Goal: Navigation & Orientation: Understand site structure

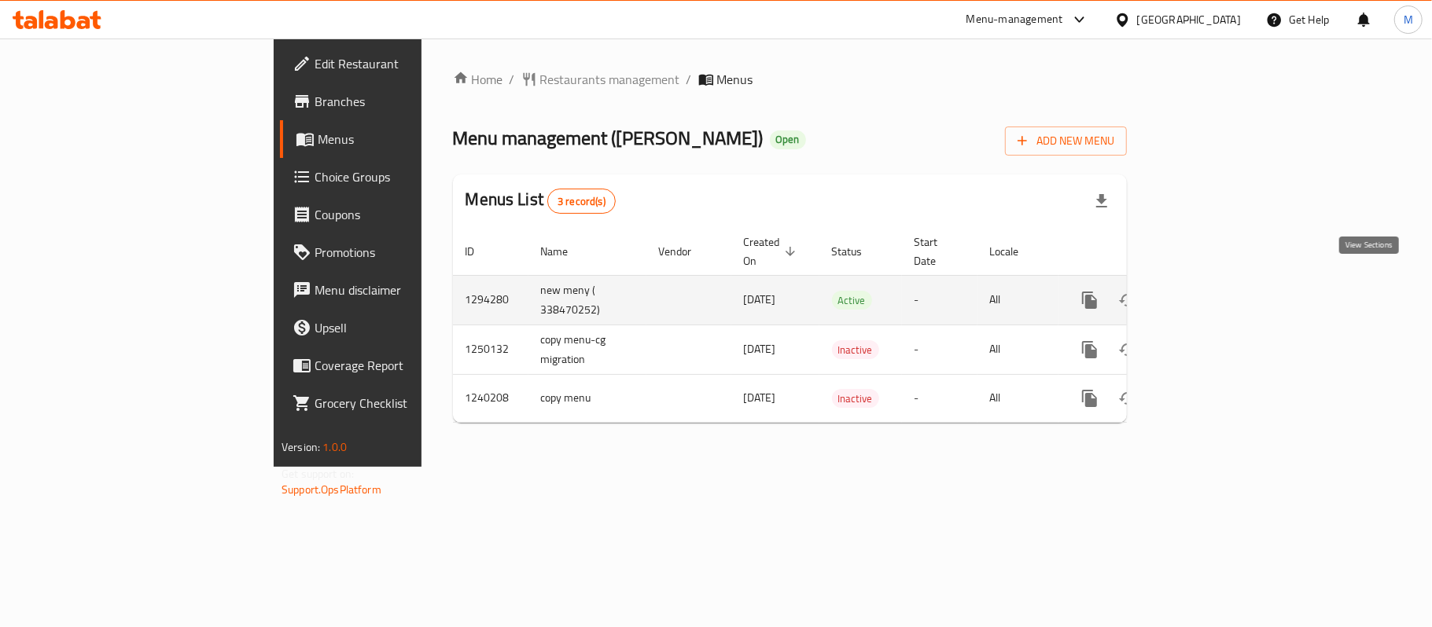
click at [1212, 291] on icon "enhanced table" at bounding box center [1203, 300] width 19 height 19
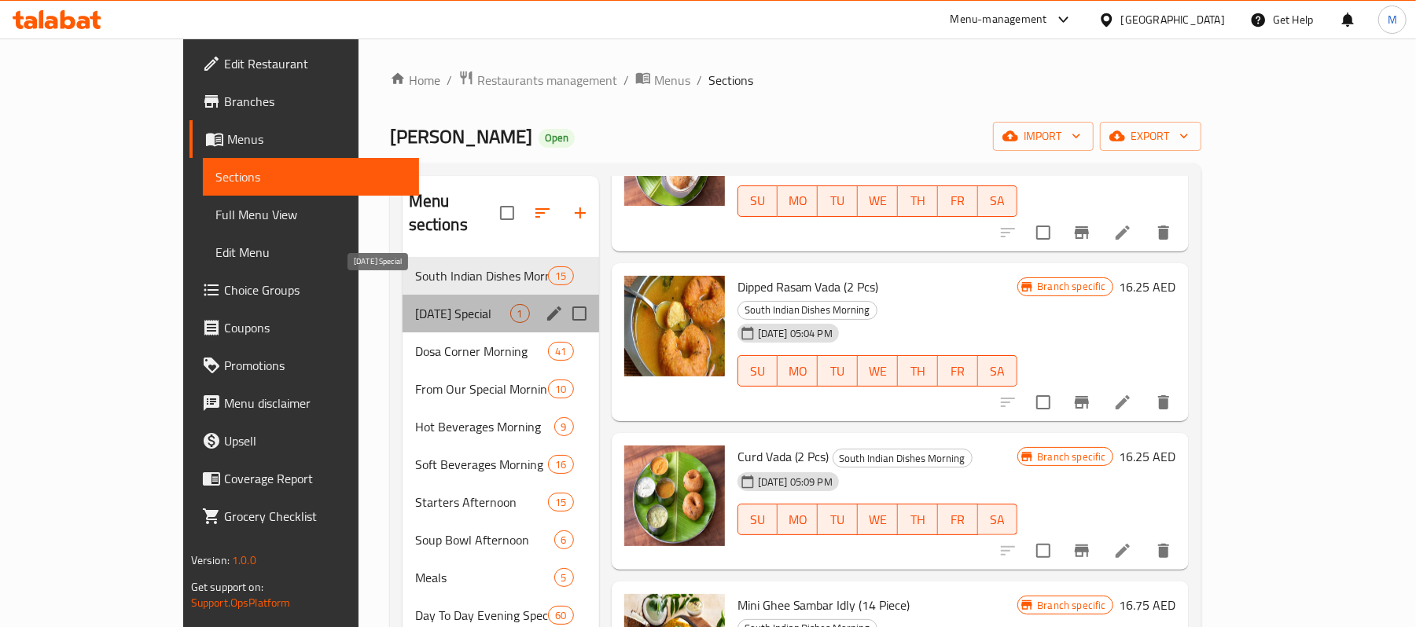
click at [415, 304] on span "[DATE] Special" at bounding box center [462, 313] width 95 height 19
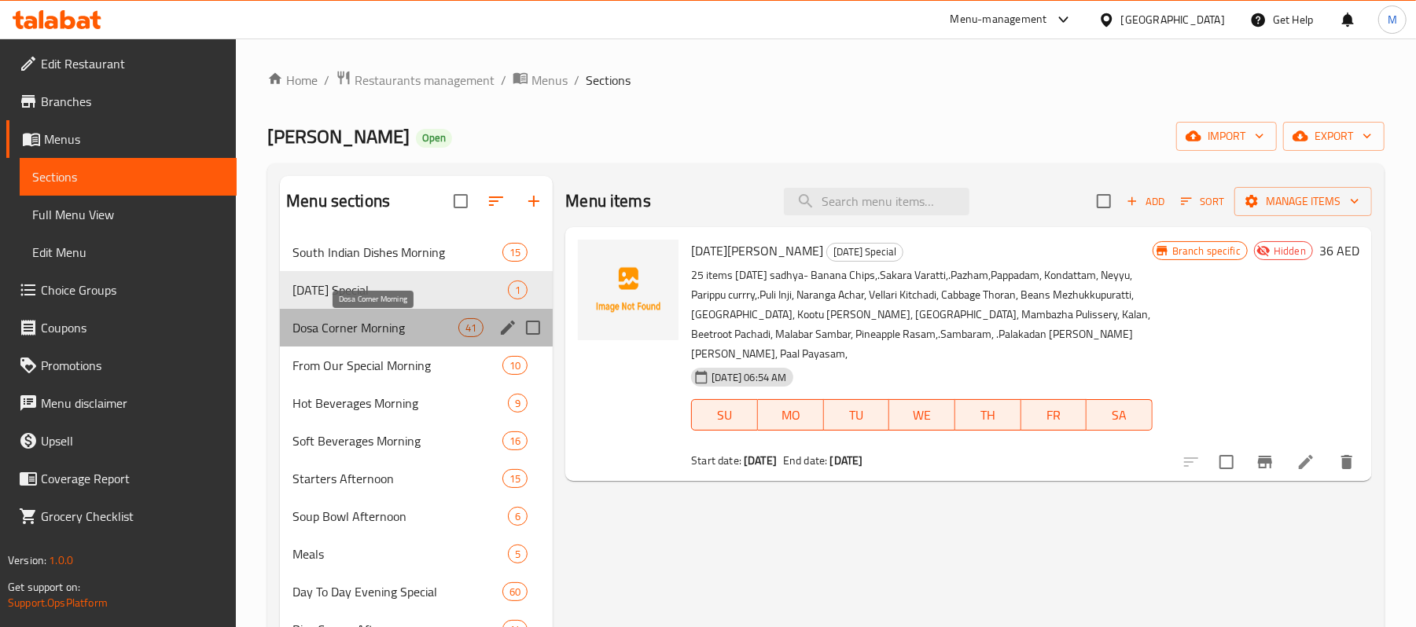
click at [331, 328] on span "Dosa Corner Morning" at bounding box center [375, 327] width 166 height 19
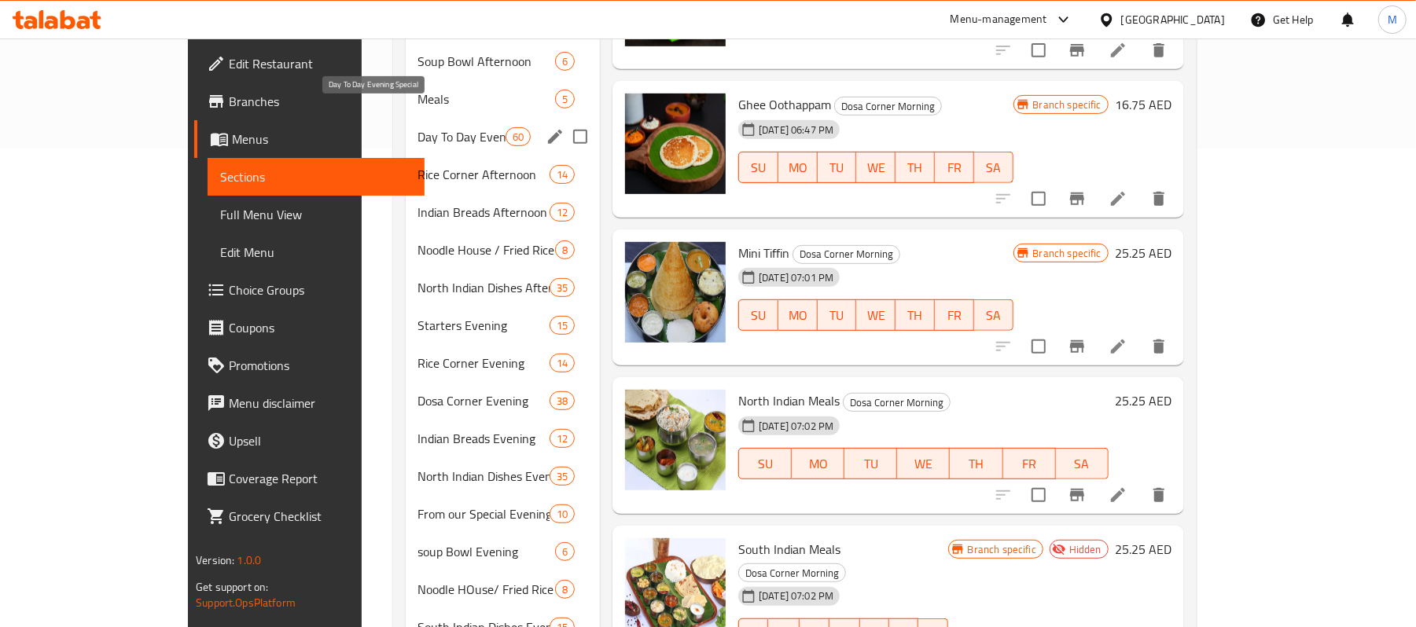
scroll to position [209, 0]
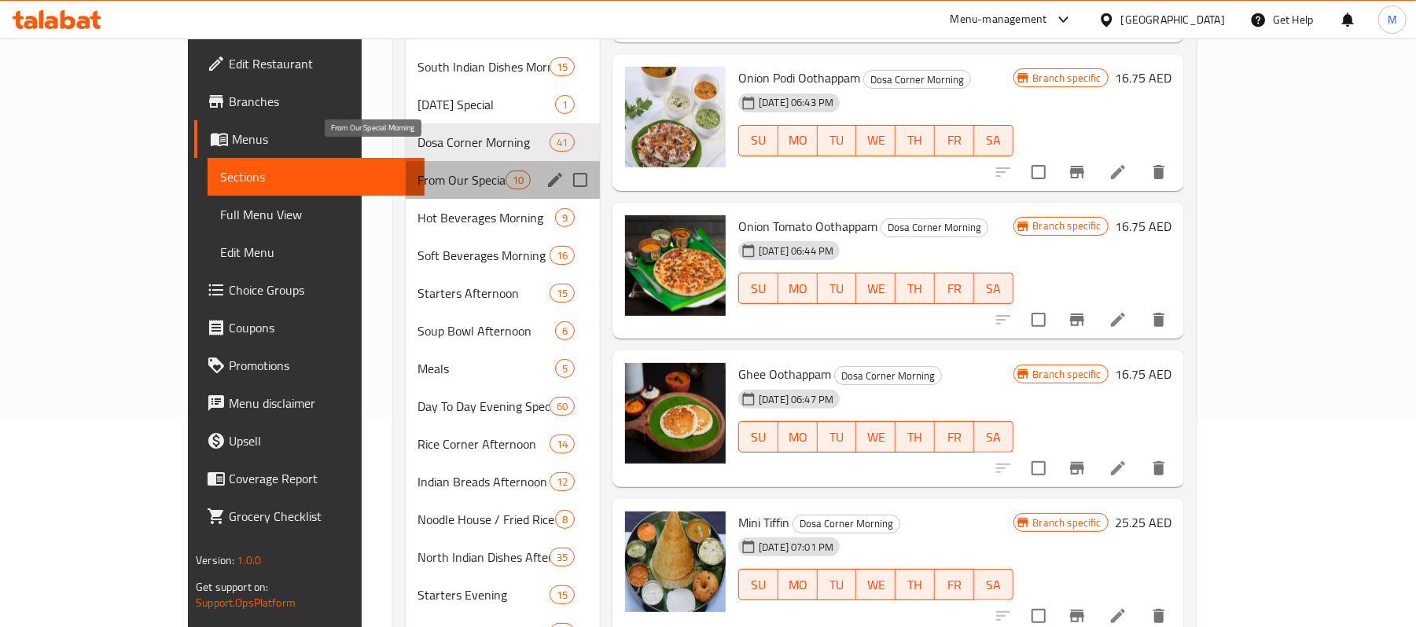
click at [418, 171] on span "From Our Special Morning" at bounding box center [461, 180] width 87 height 19
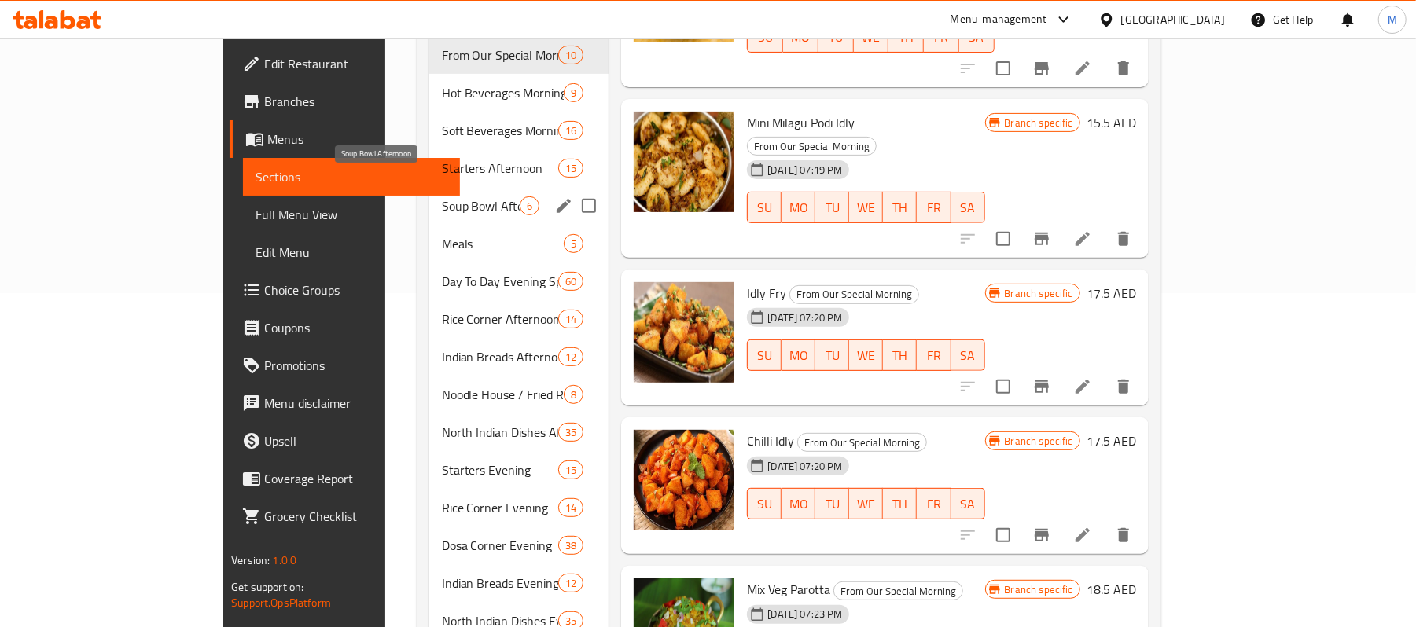
scroll to position [324, 0]
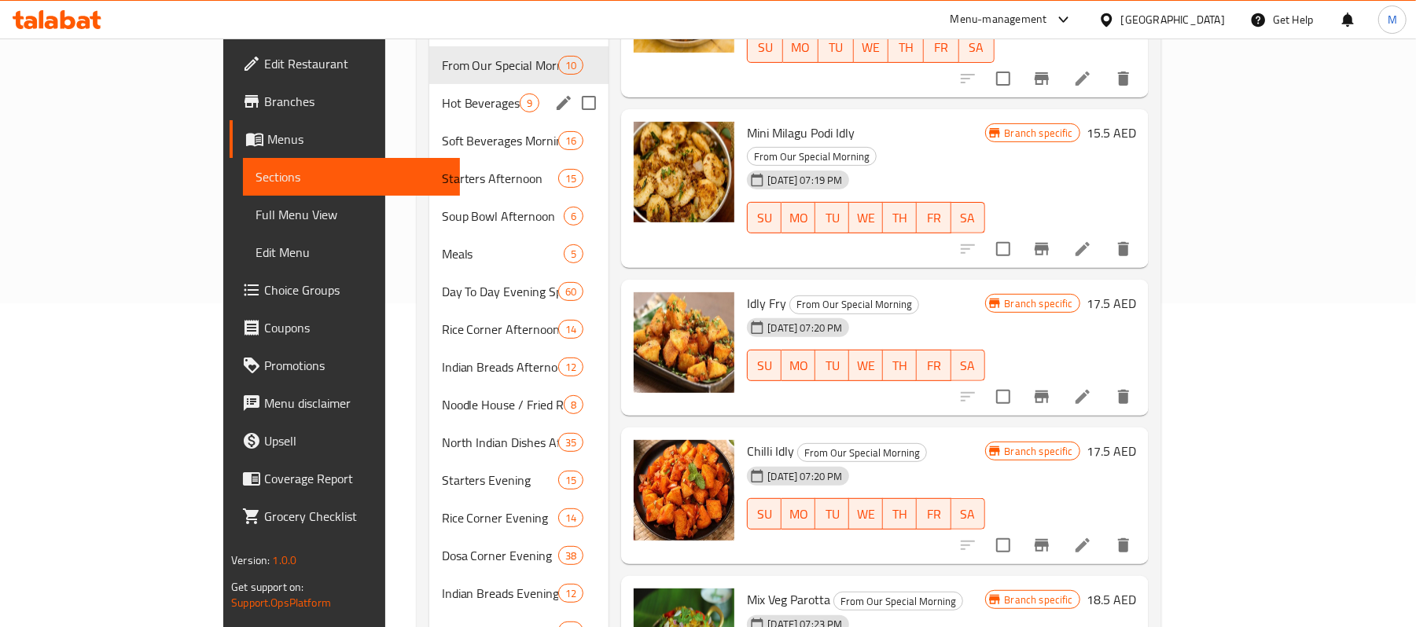
click at [442, 94] on span "Hot Beverages Morning" at bounding box center [481, 103] width 79 height 19
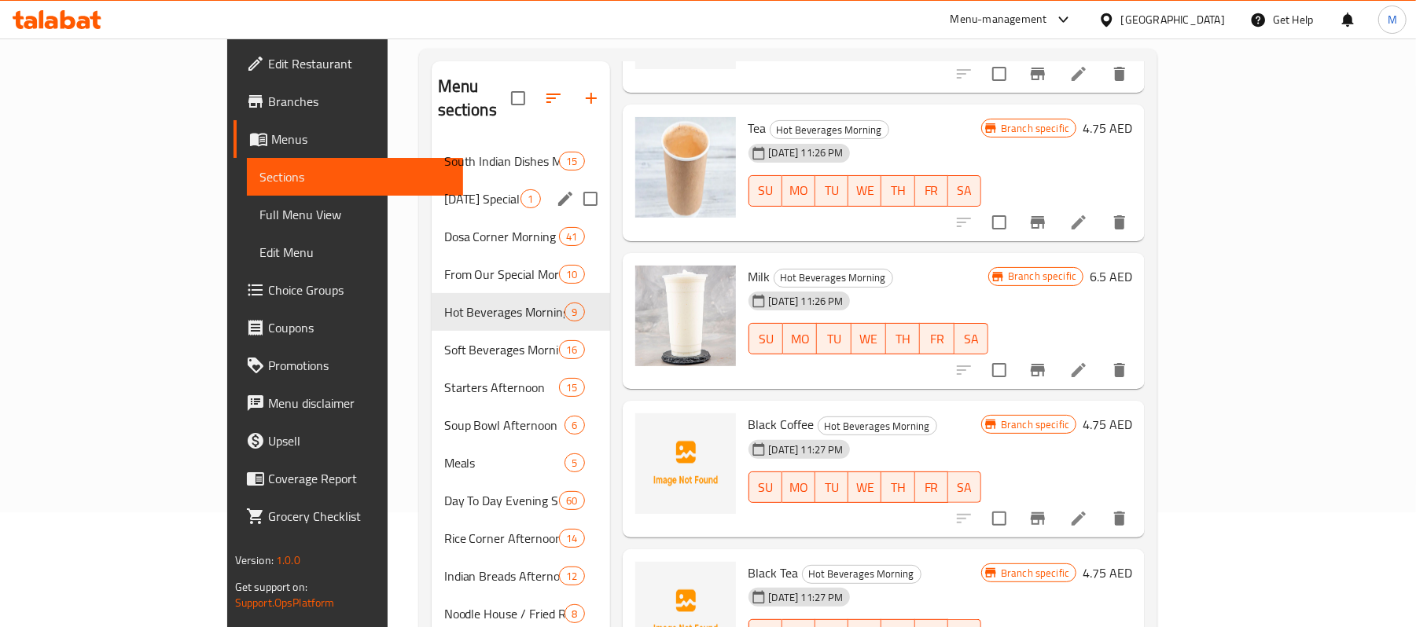
scroll to position [114, 0]
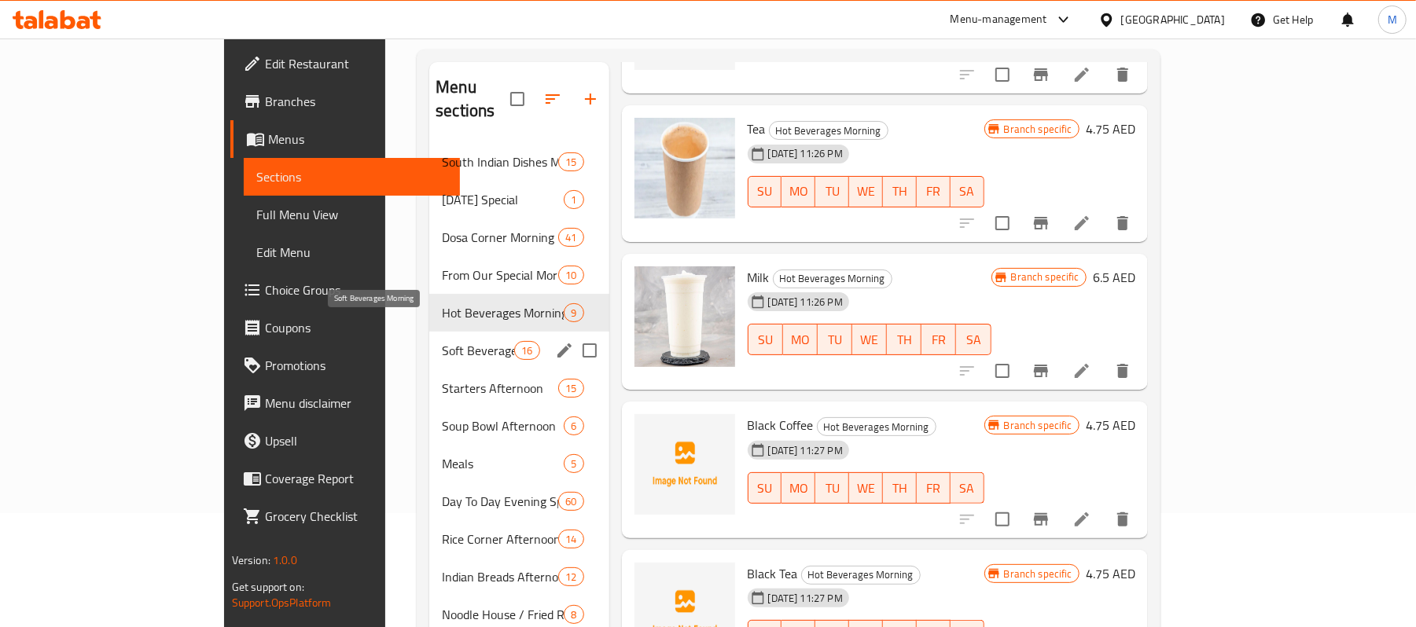
click at [442, 341] on span "Soft Beverages Morning" at bounding box center [478, 350] width 72 height 19
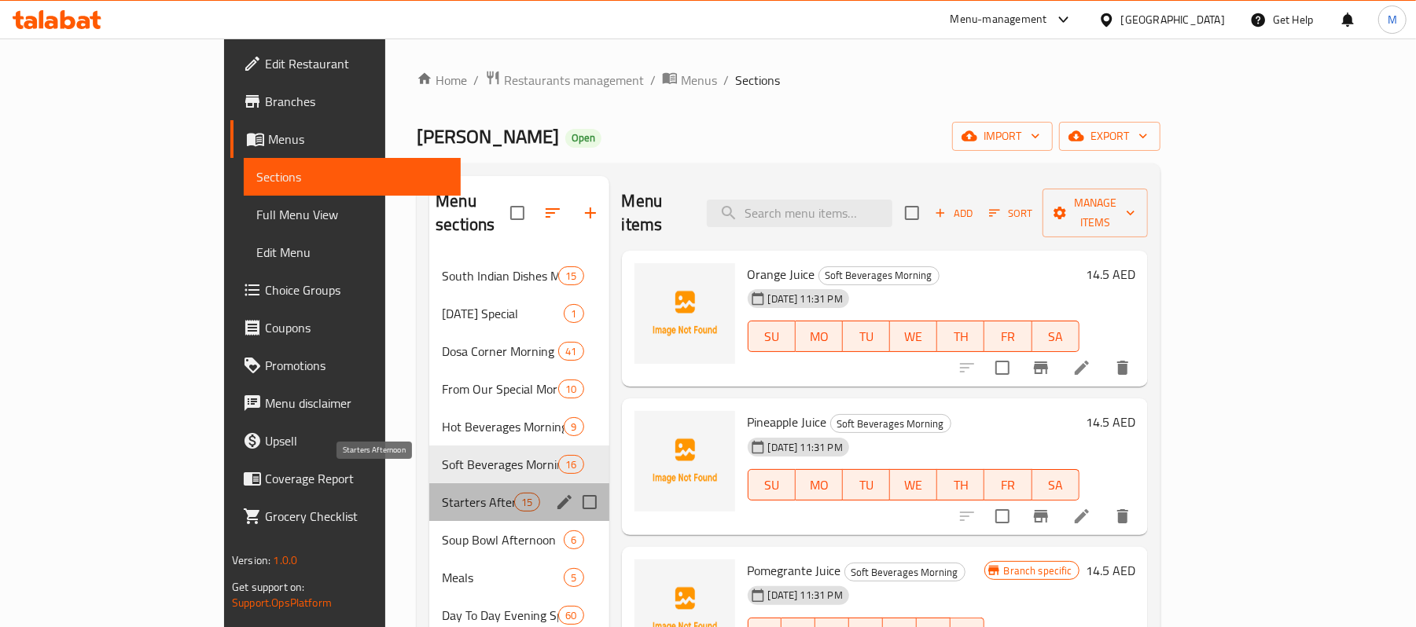
click at [442, 493] on span "Starters Afternoon" at bounding box center [478, 502] width 72 height 19
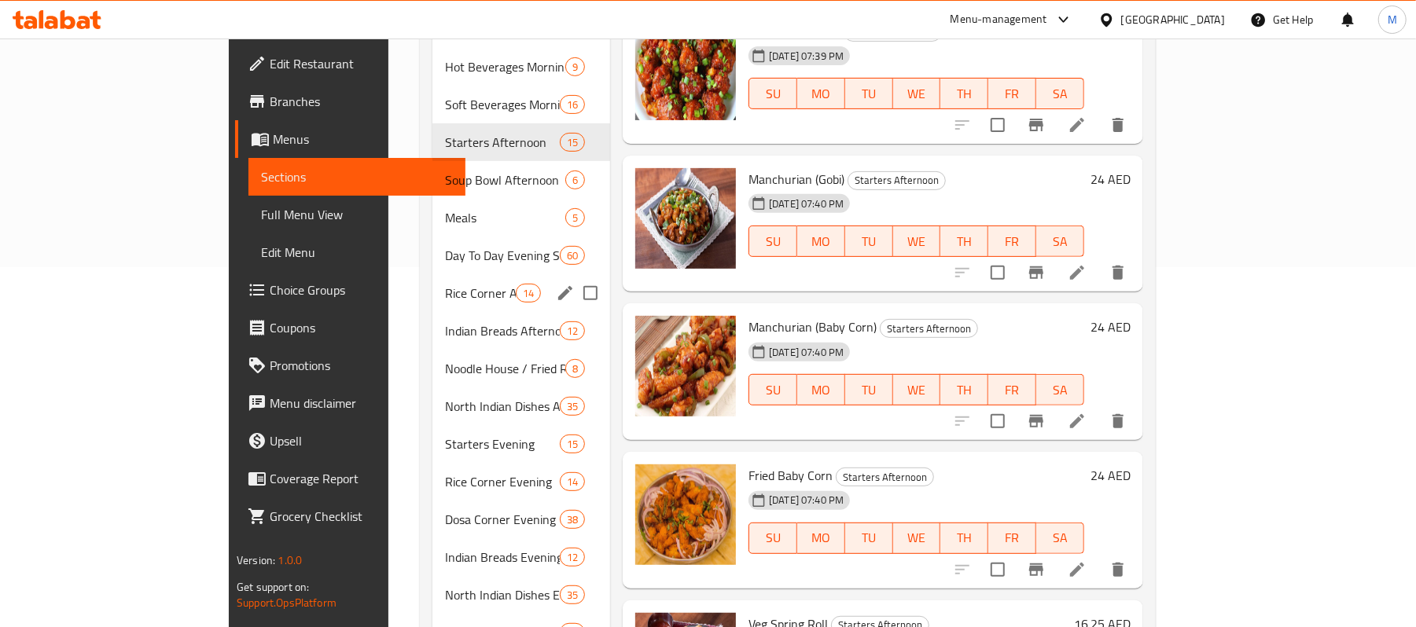
scroll to position [324, 0]
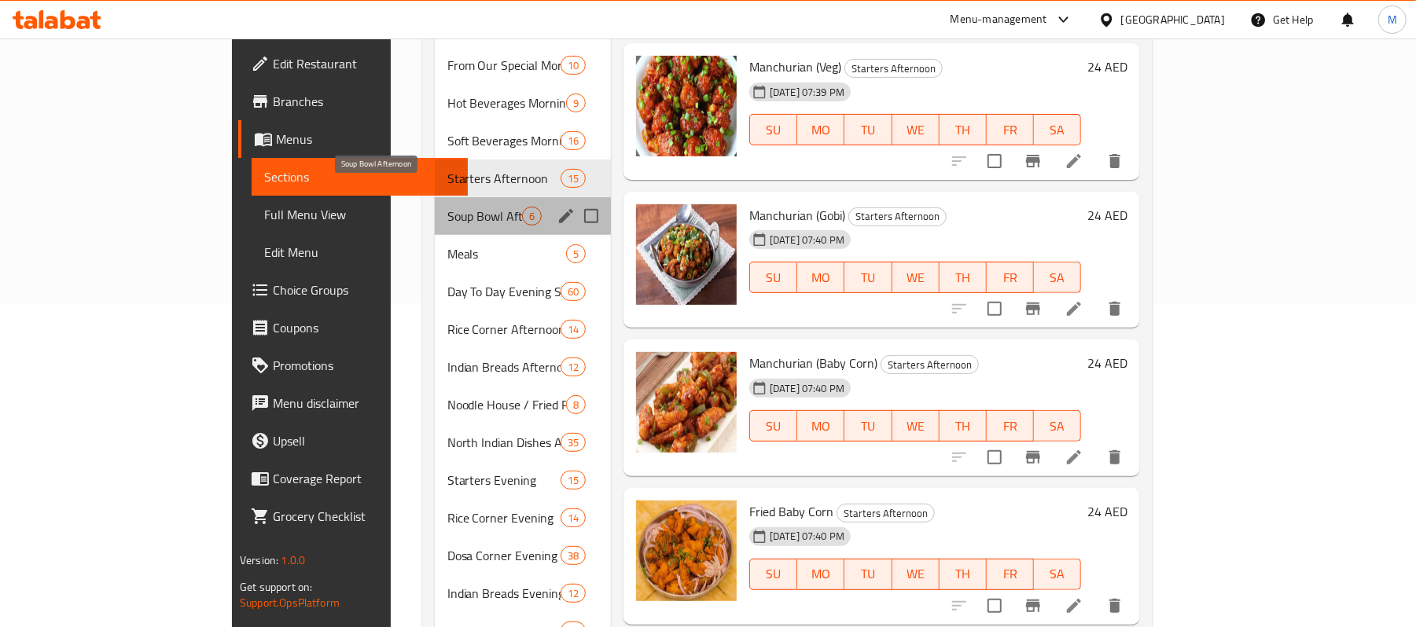
click at [447, 207] on span "Soup Bowl Afternoon" at bounding box center [484, 216] width 75 height 19
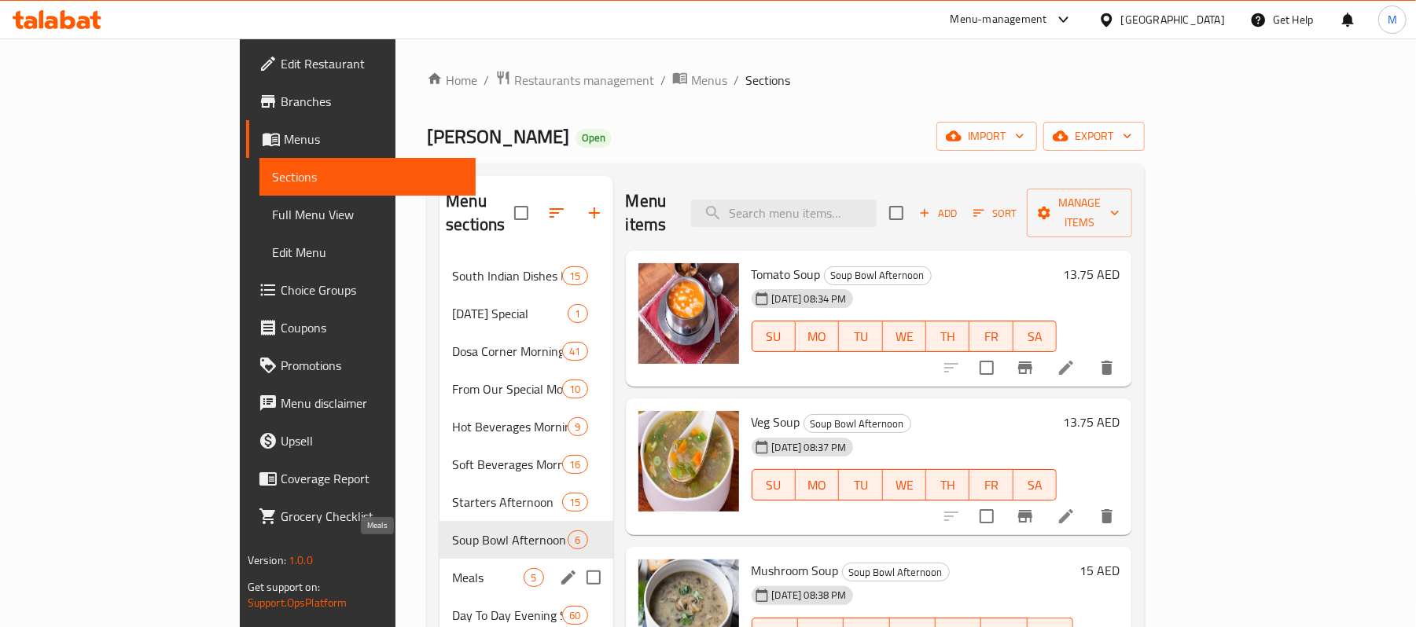
drag, startPoint x: 372, startPoint y: 554, endPoint x: 403, endPoint y: 453, distance: 106.2
click at [452, 568] on span "Meals" at bounding box center [488, 577] width 72 height 19
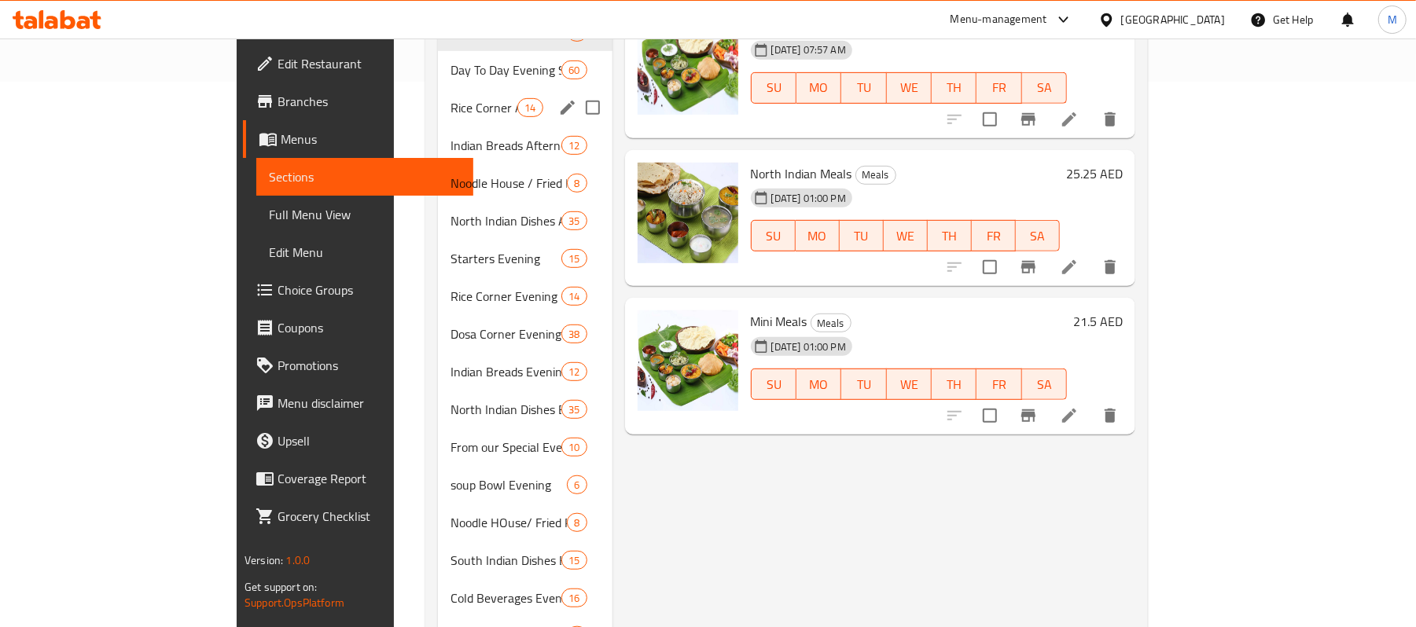
scroll to position [429, 0]
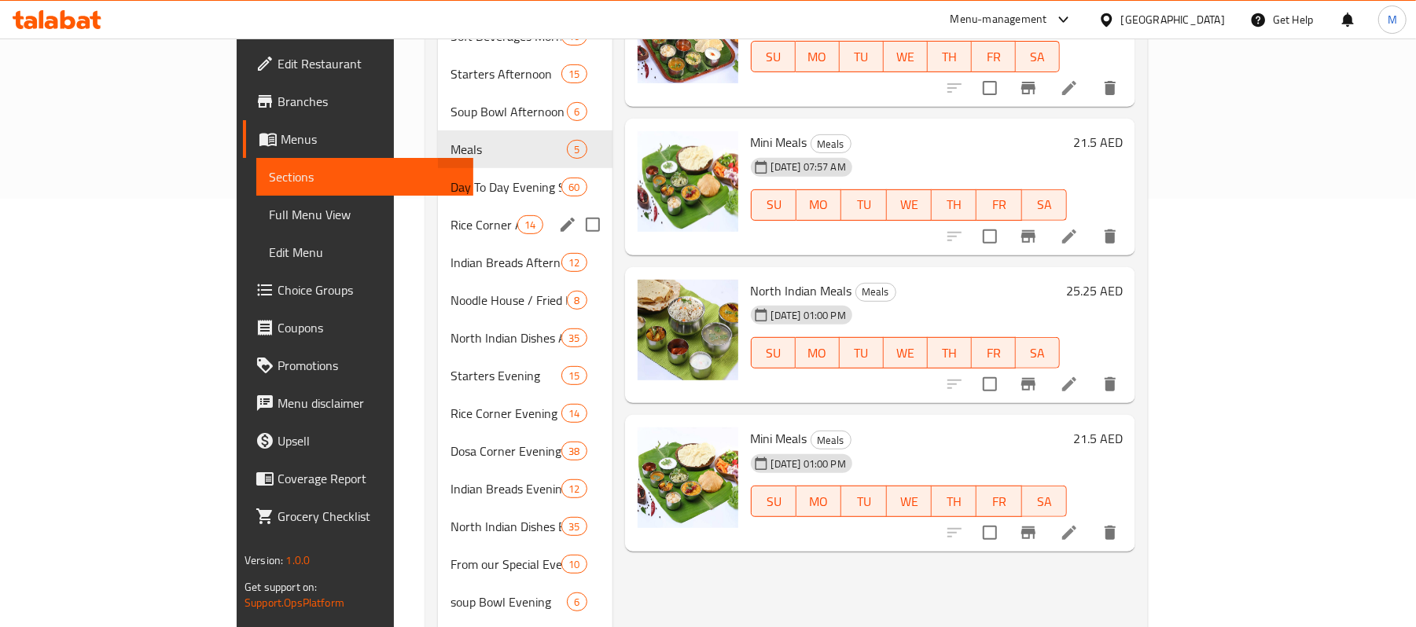
click at [451, 178] on span "Day To Day Evening Special" at bounding box center [506, 187] width 111 height 19
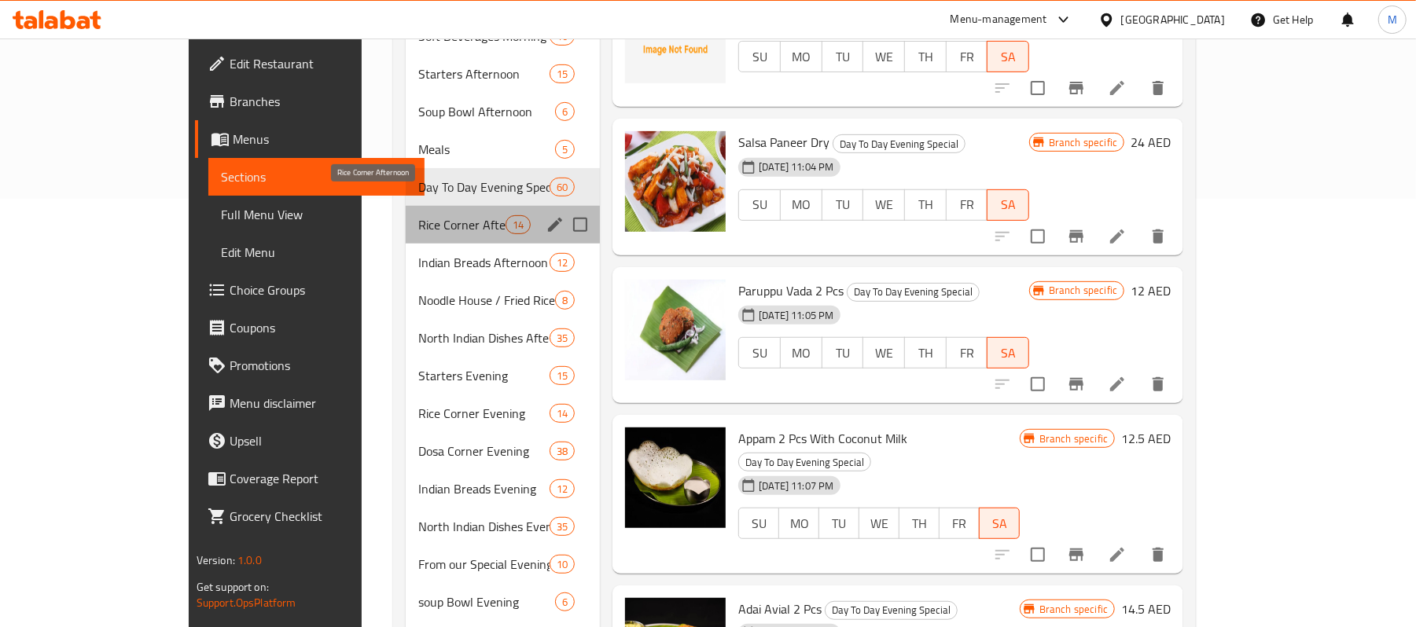
click at [418, 215] on span "Rice Corner Afternoon" at bounding box center [461, 224] width 87 height 19
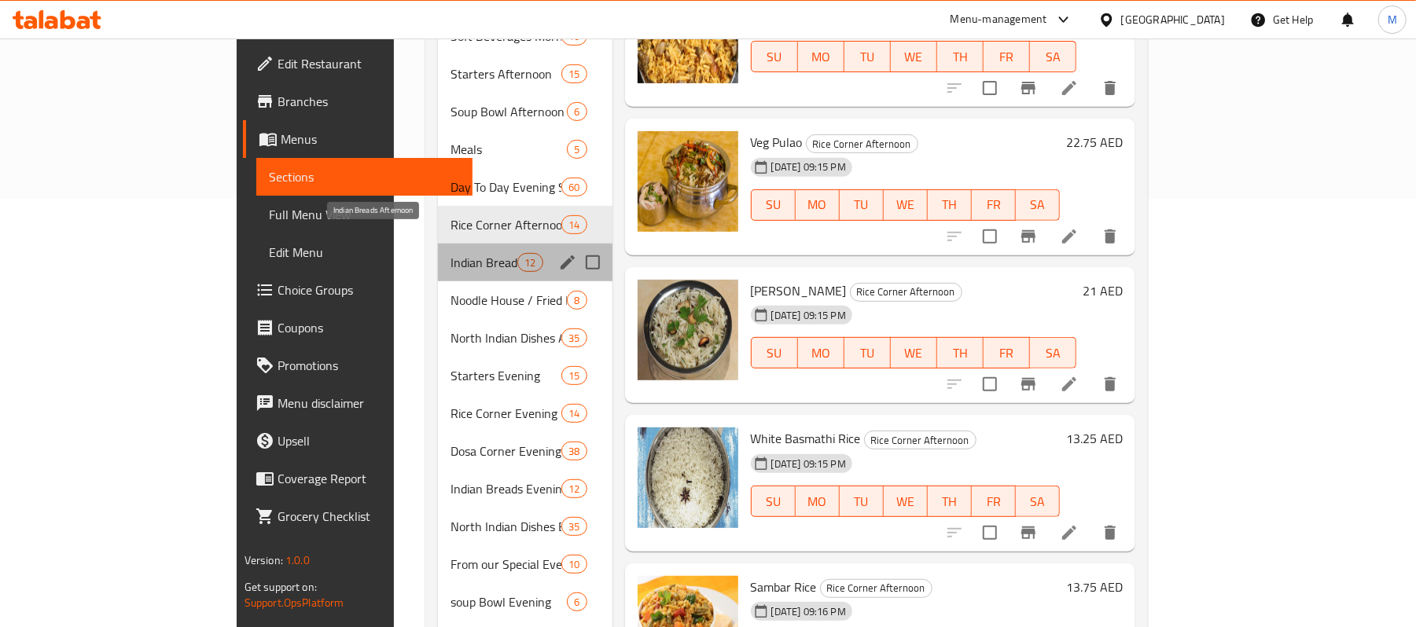
click at [451, 253] on span "Indian Breads Afternoon" at bounding box center [484, 262] width 67 height 19
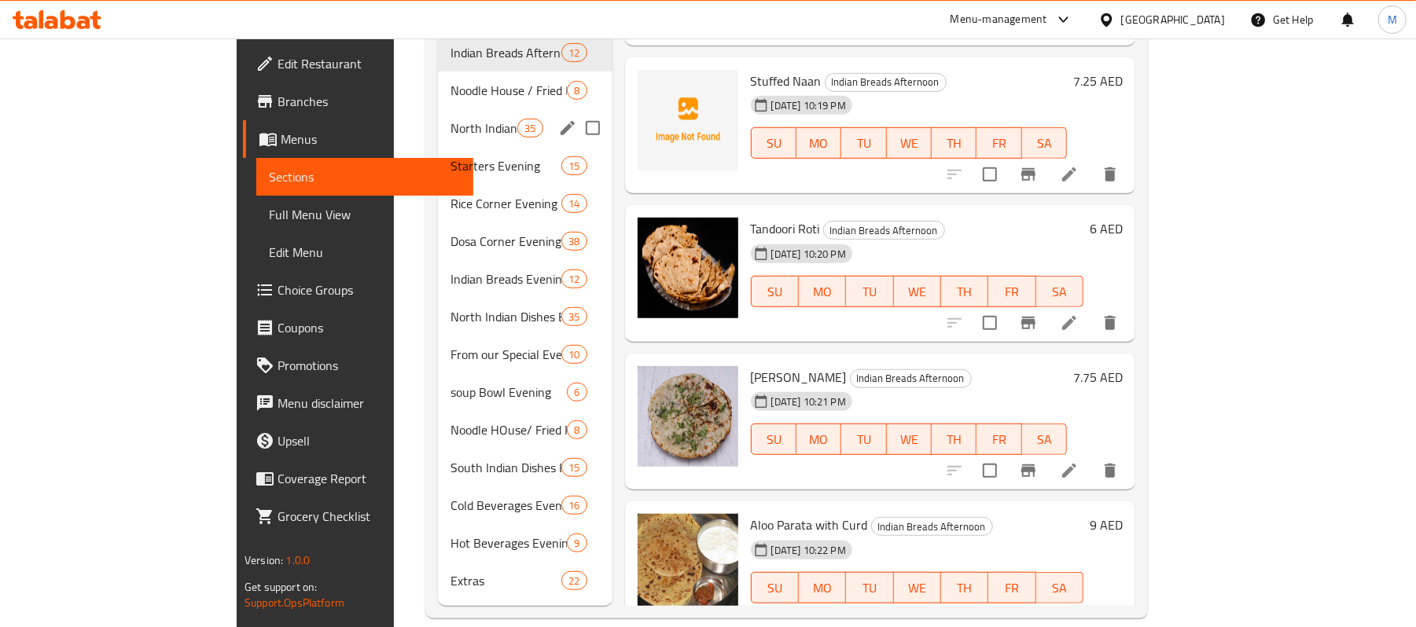
scroll to position [429, 0]
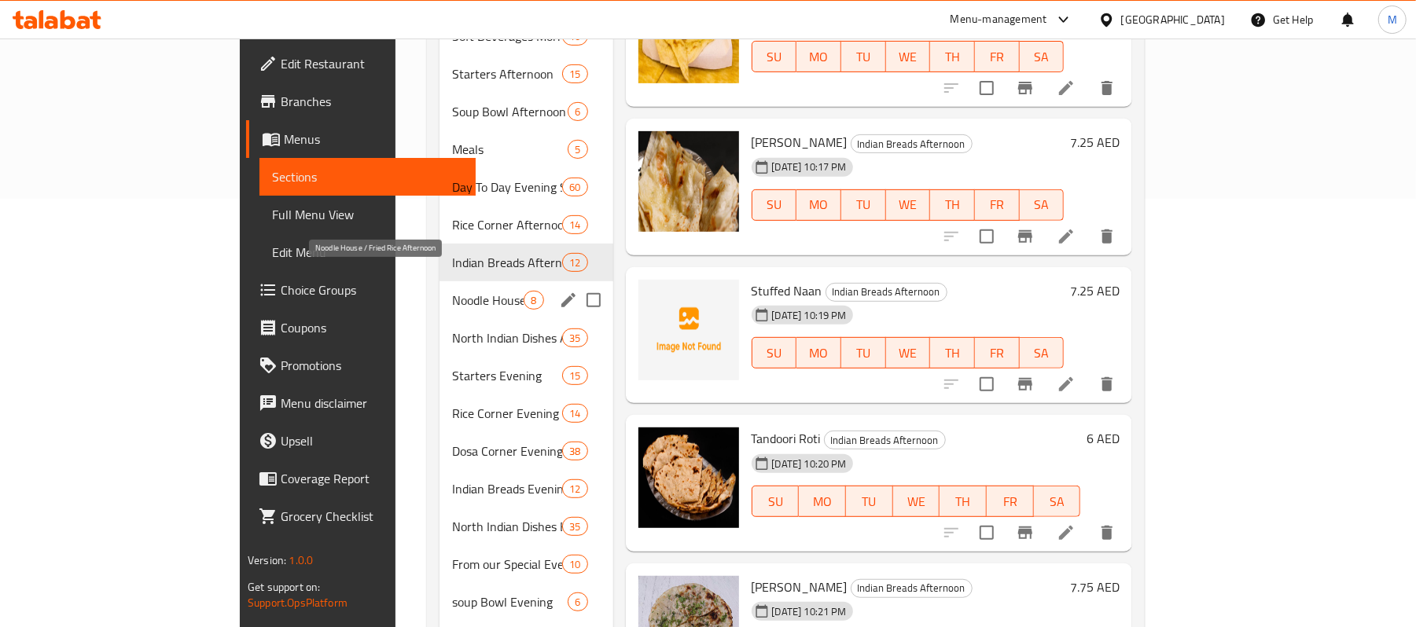
click at [452, 291] on span "Noodle House / Fried Rice Afternoon" at bounding box center [488, 300] width 72 height 19
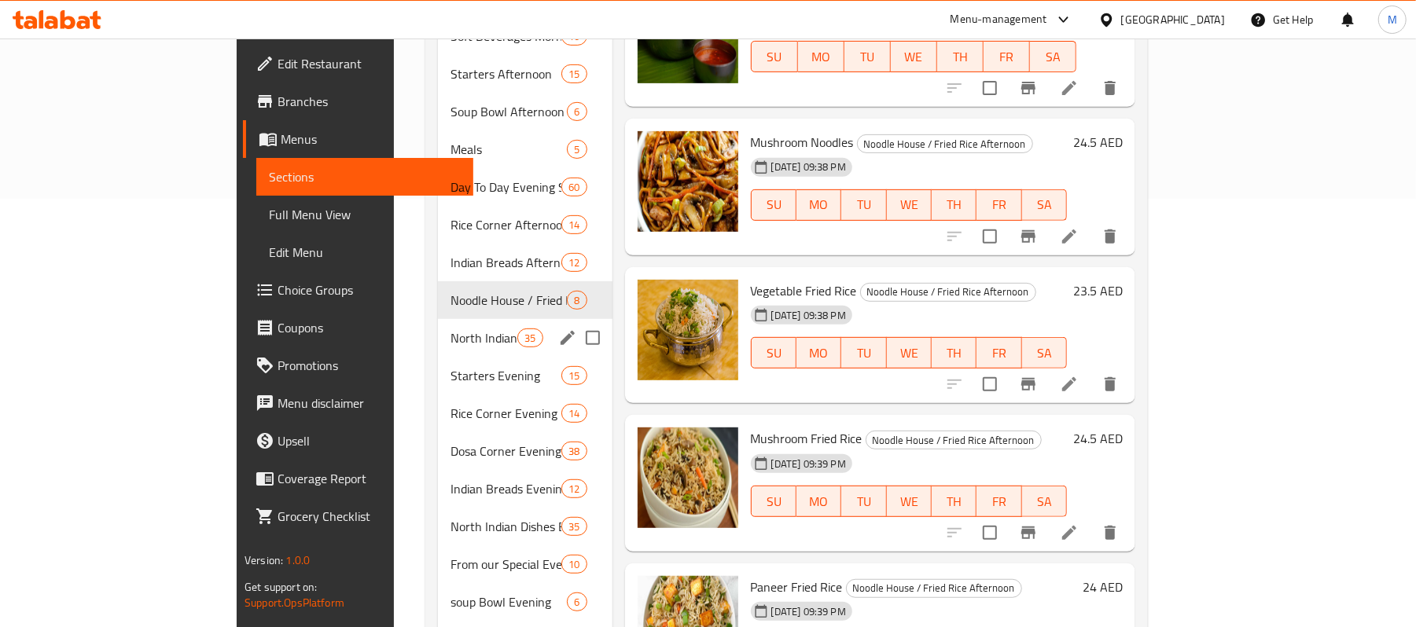
click at [438, 329] on div "North Indian Dishes Afternoon 35" at bounding box center [525, 338] width 175 height 38
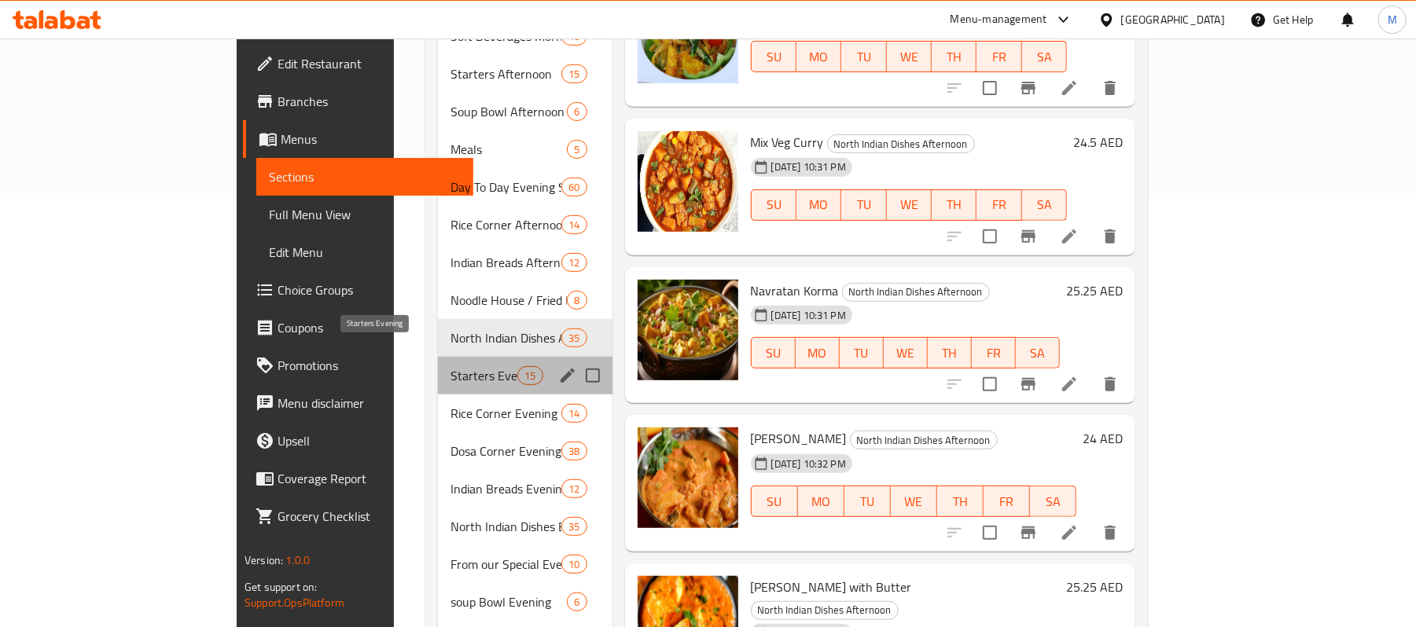
click at [451, 366] on span "Starters Evening" at bounding box center [484, 375] width 67 height 19
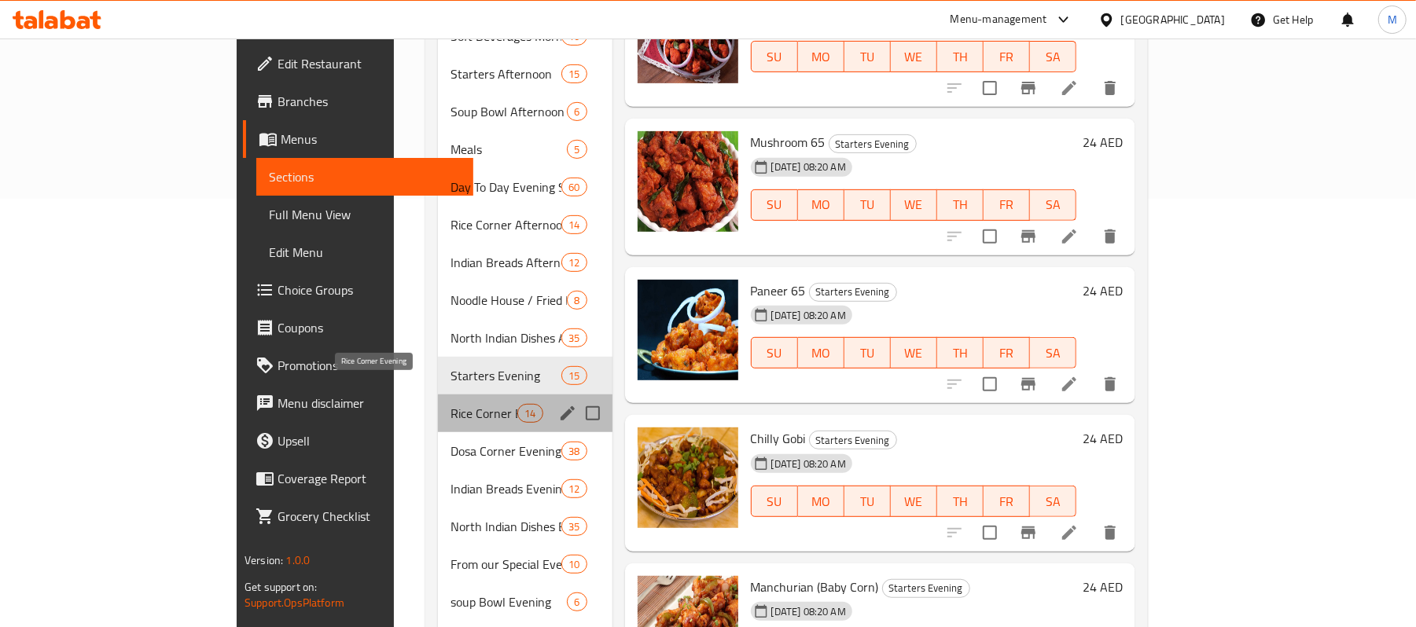
click at [451, 404] on span "Rice Corner Evening" at bounding box center [484, 413] width 67 height 19
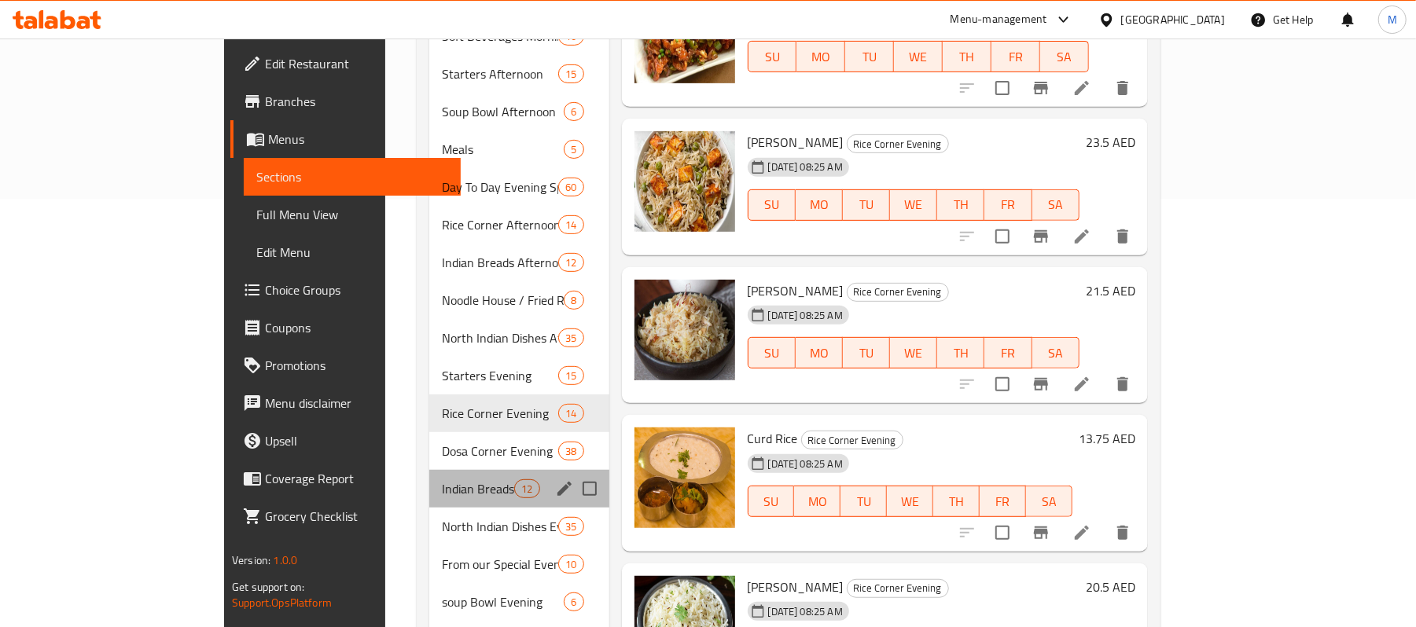
click at [429, 470] on div "Indian Breads Evening 12" at bounding box center [518, 489] width 179 height 38
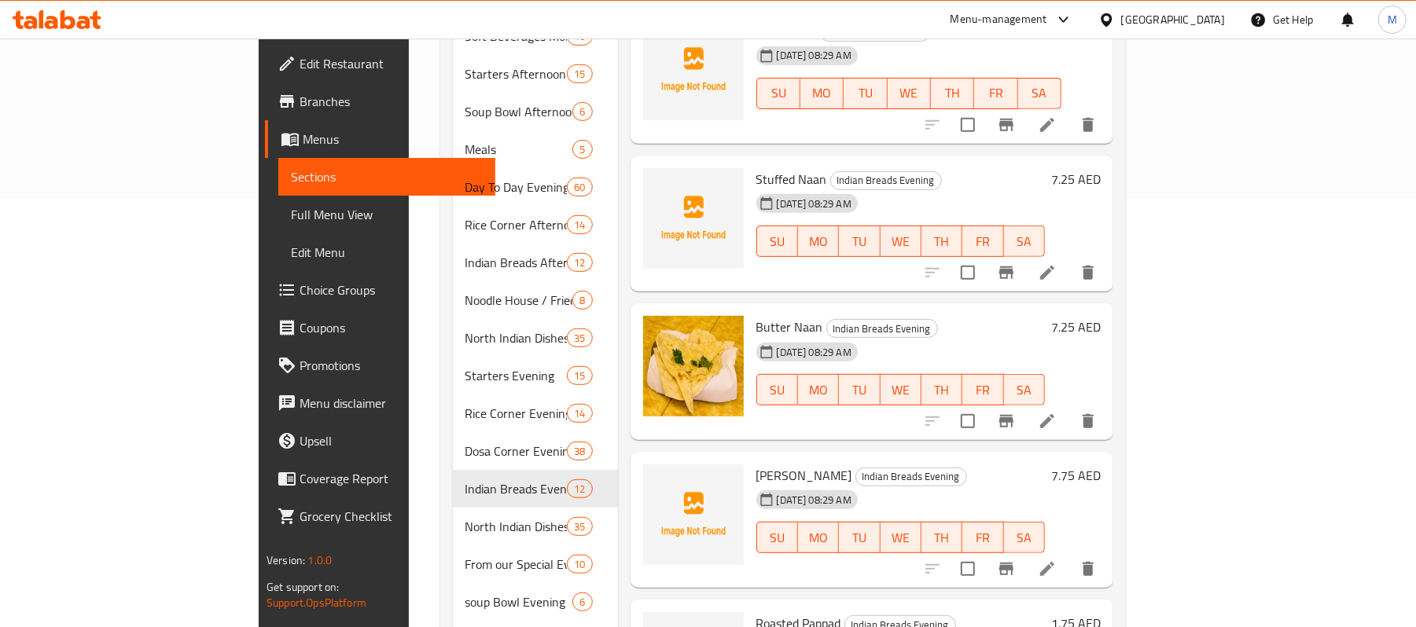
scroll to position [209, 0]
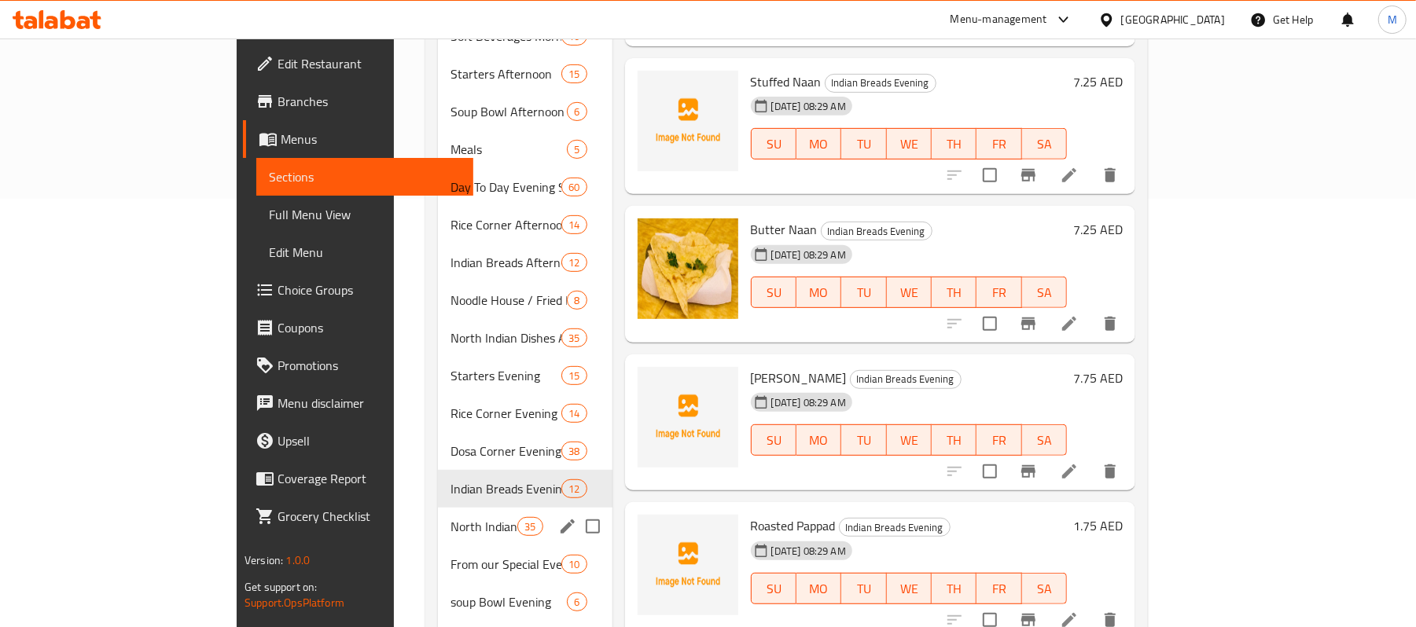
click at [438, 508] on div "North Indian Dishes Evening 35" at bounding box center [525, 527] width 175 height 38
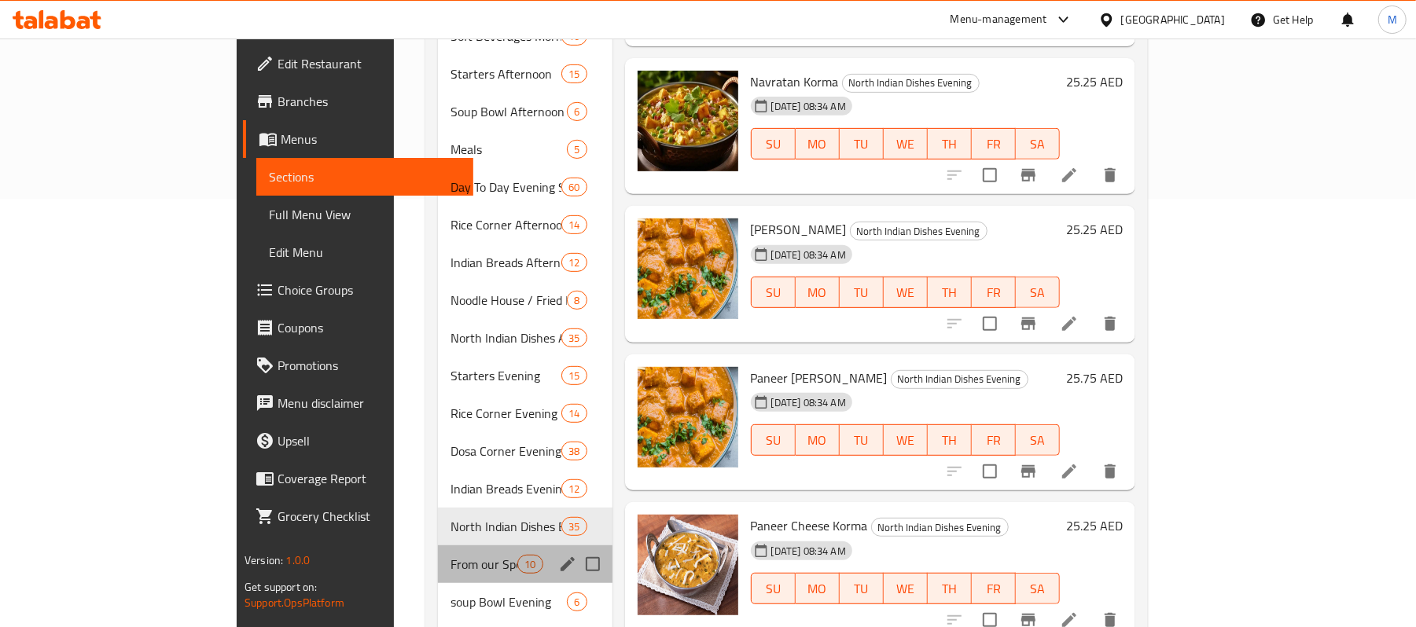
click at [438, 558] on div "From our Special Evening 10" at bounding box center [525, 565] width 175 height 38
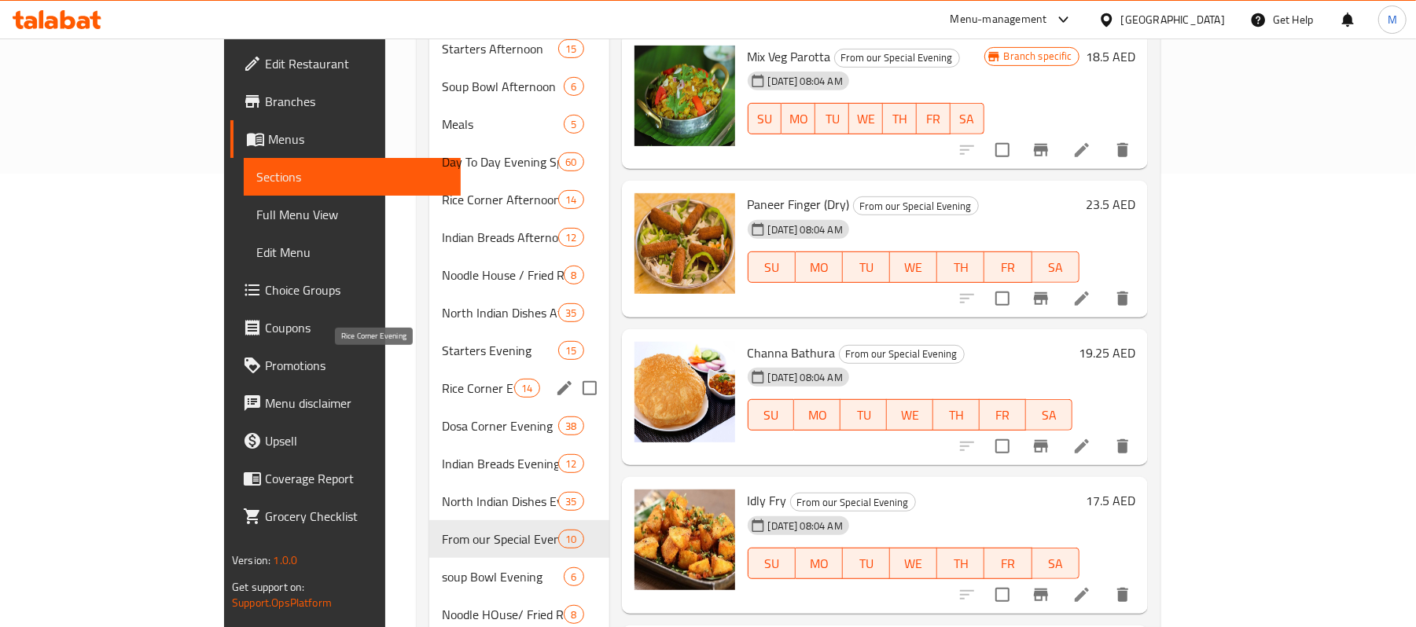
scroll to position [638, 0]
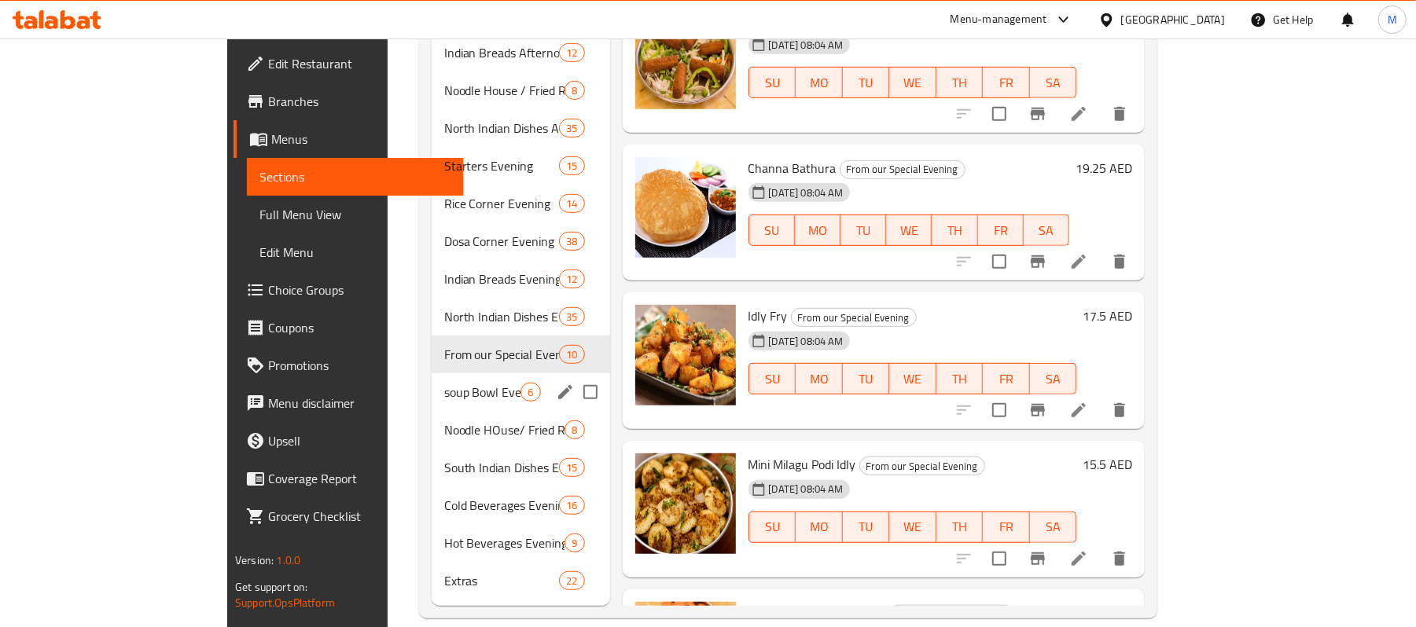
click at [432, 373] on div "soup Bowl Evening 6" at bounding box center [521, 392] width 178 height 38
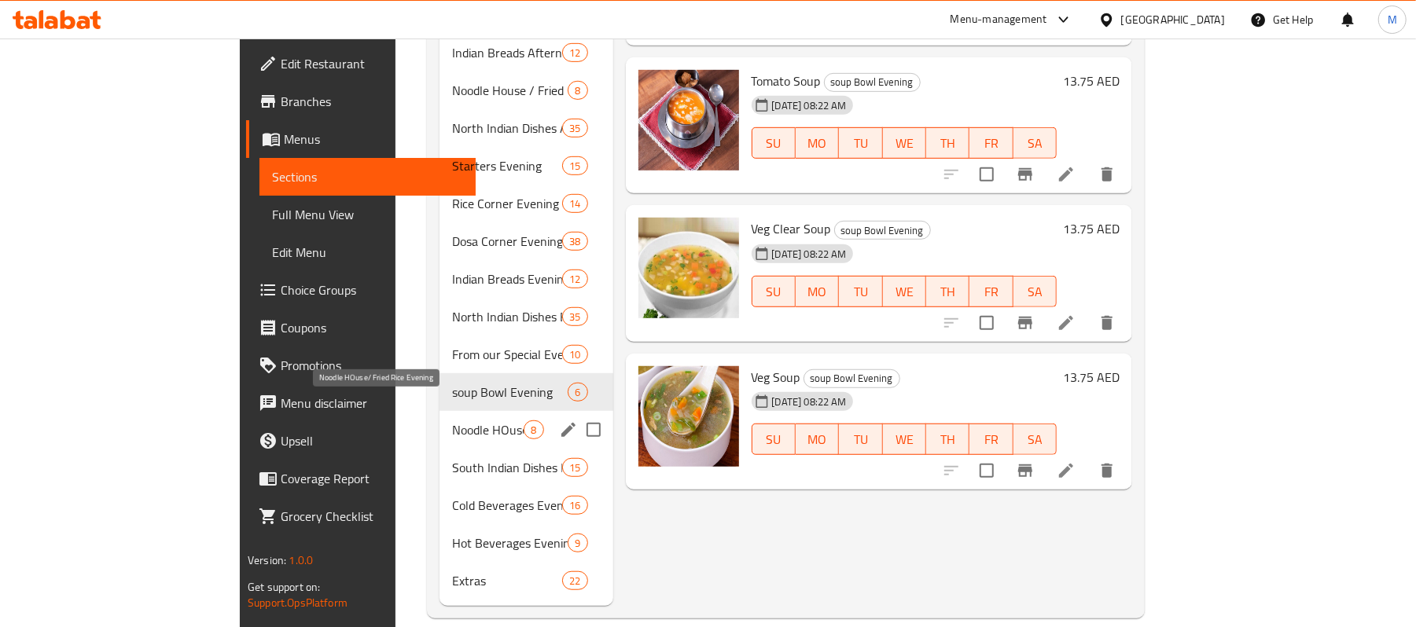
click at [452, 421] on span "Noodle HOuse/ Fried Rice Evening" at bounding box center [488, 430] width 72 height 19
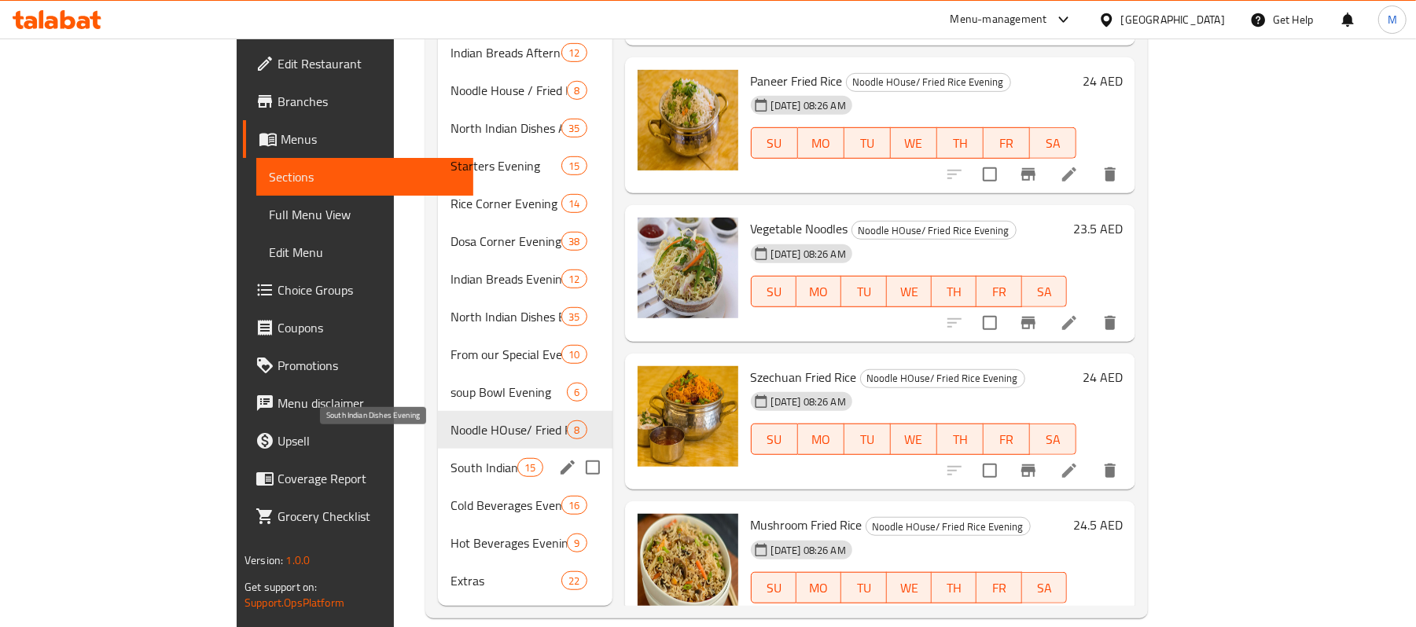
click at [451, 458] on span "South Indian Dishes Evening" at bounding box center [484, 467] width 67 height 19
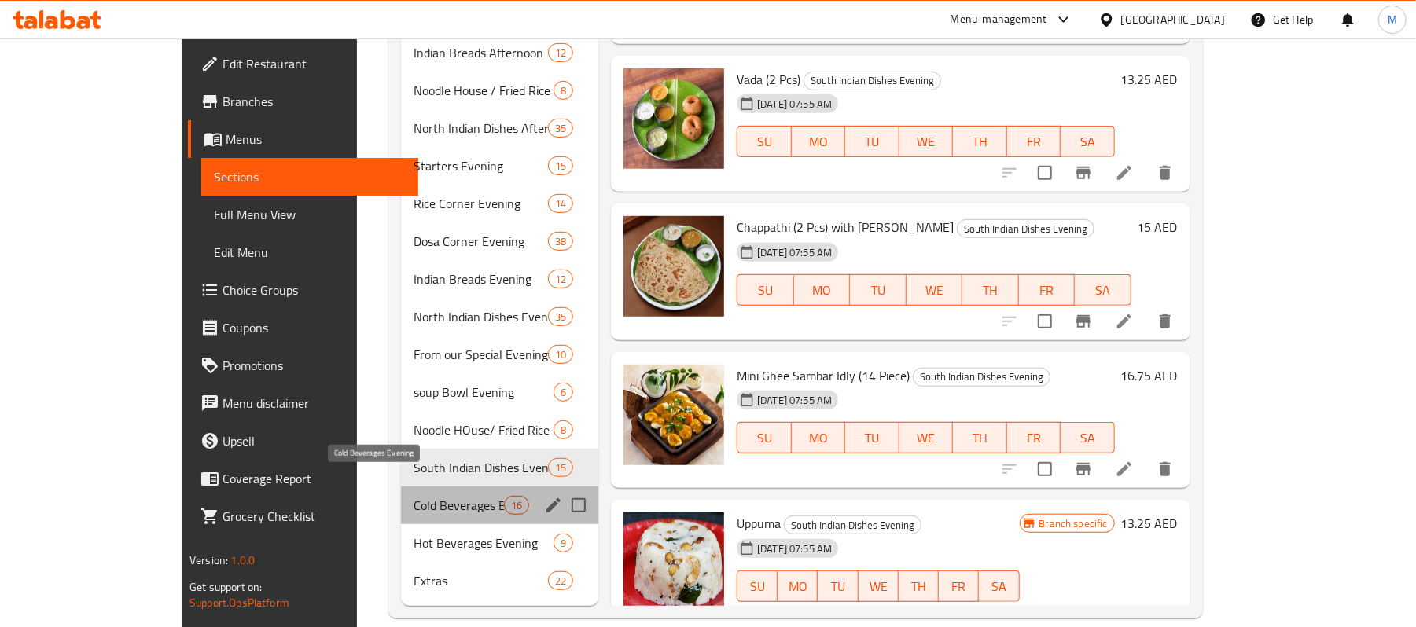
click at [414, 496] on span "Cold Beverages Evening" at bounding box center [459, 505] width 90 height 19
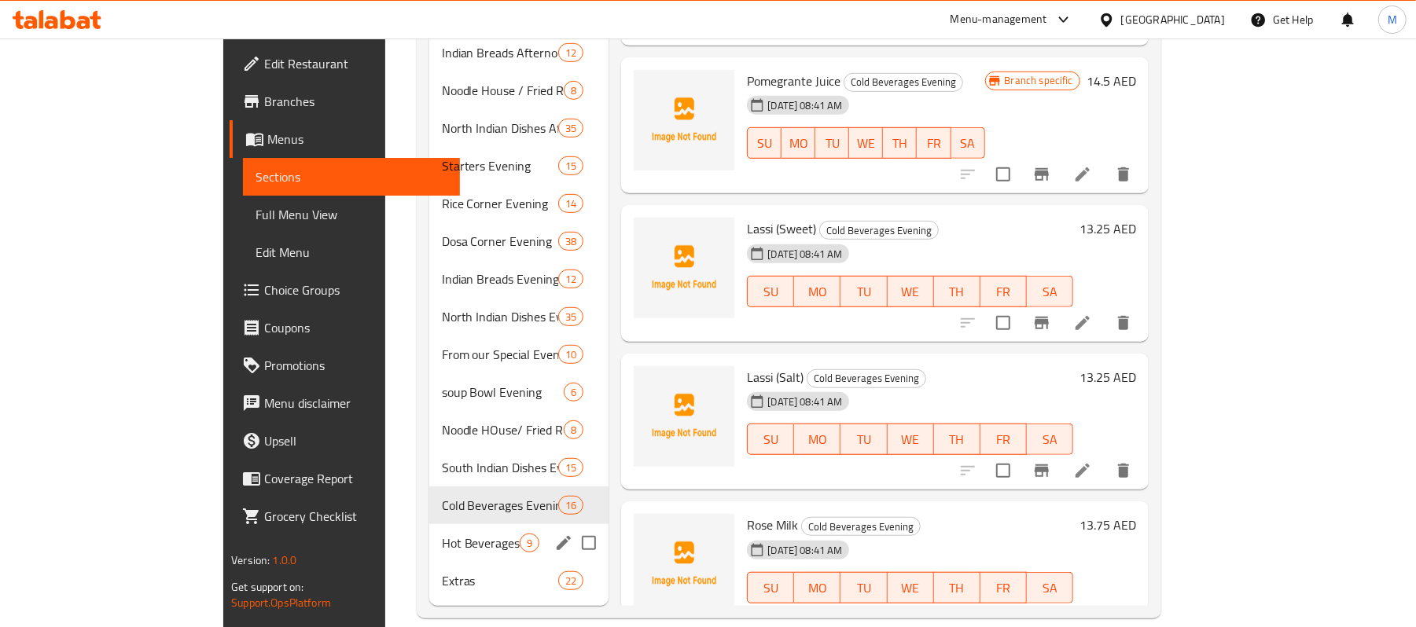
click at [429, 532] on div "Hot Beverages Evening 9" at bounding box center [519, 543] width 180 height 38
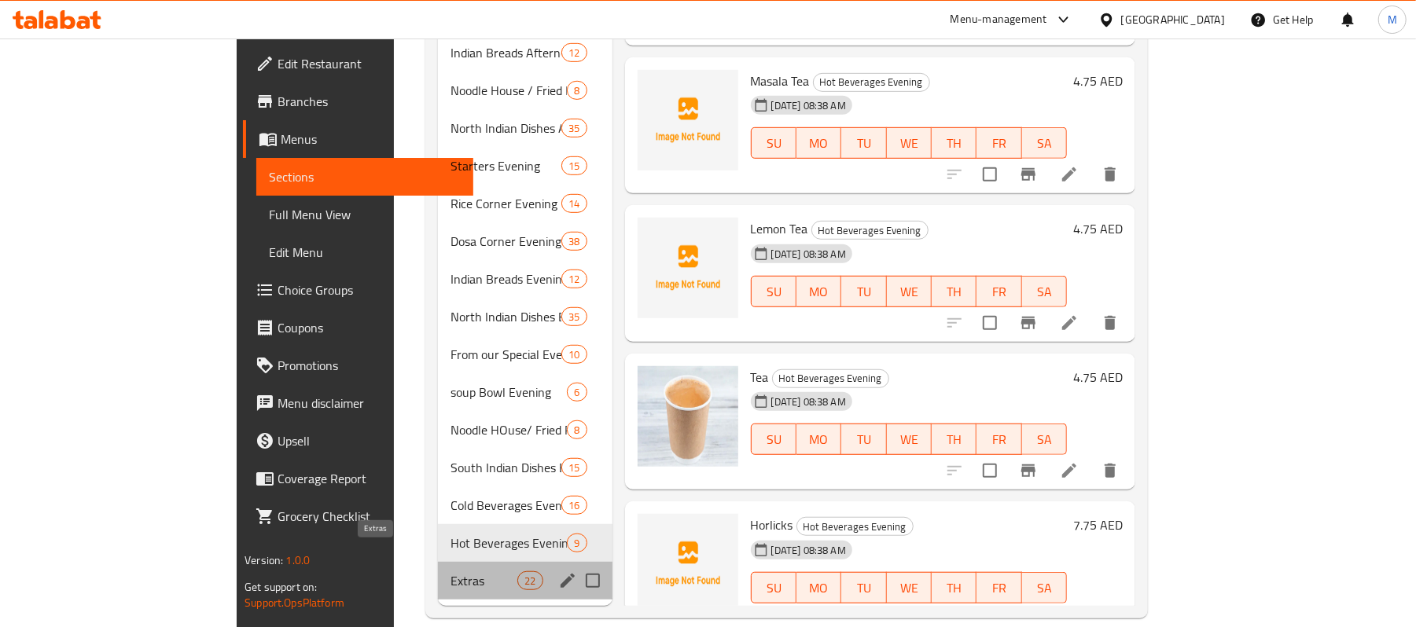
click at [451, 572] on span "Extras" at bounding box center [484, 581] width 67 height 19
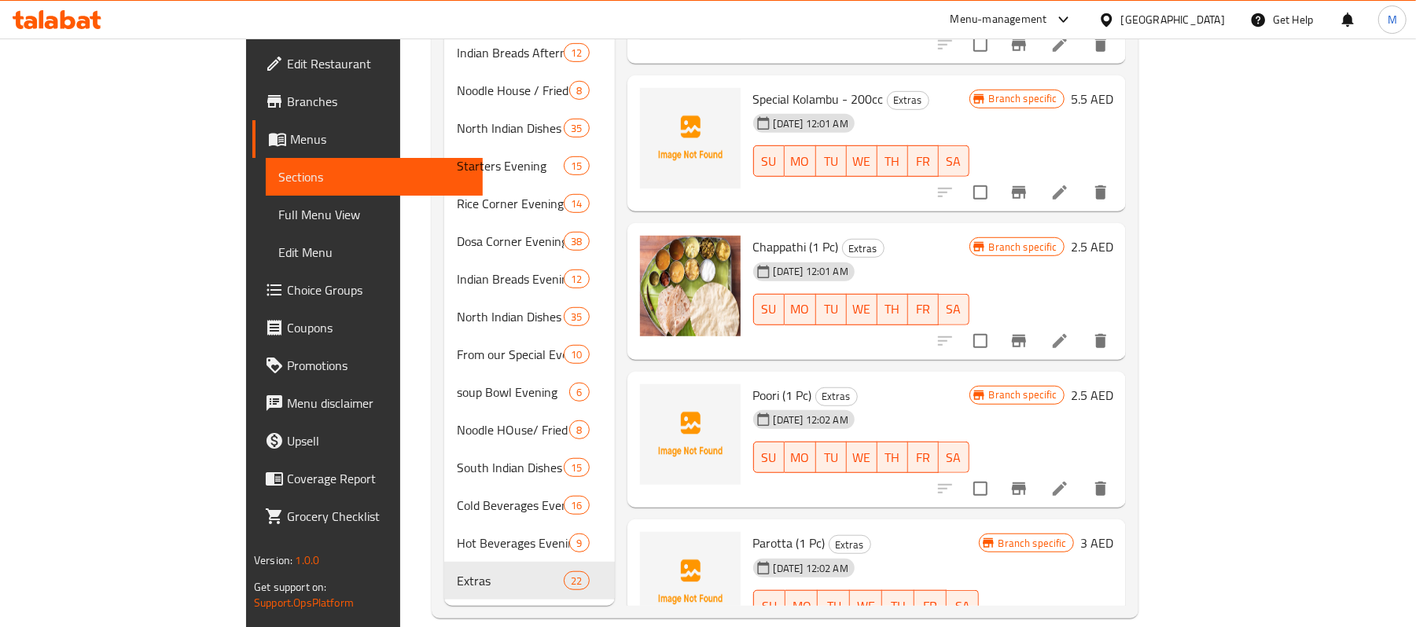
scroll to position [2256, 0]
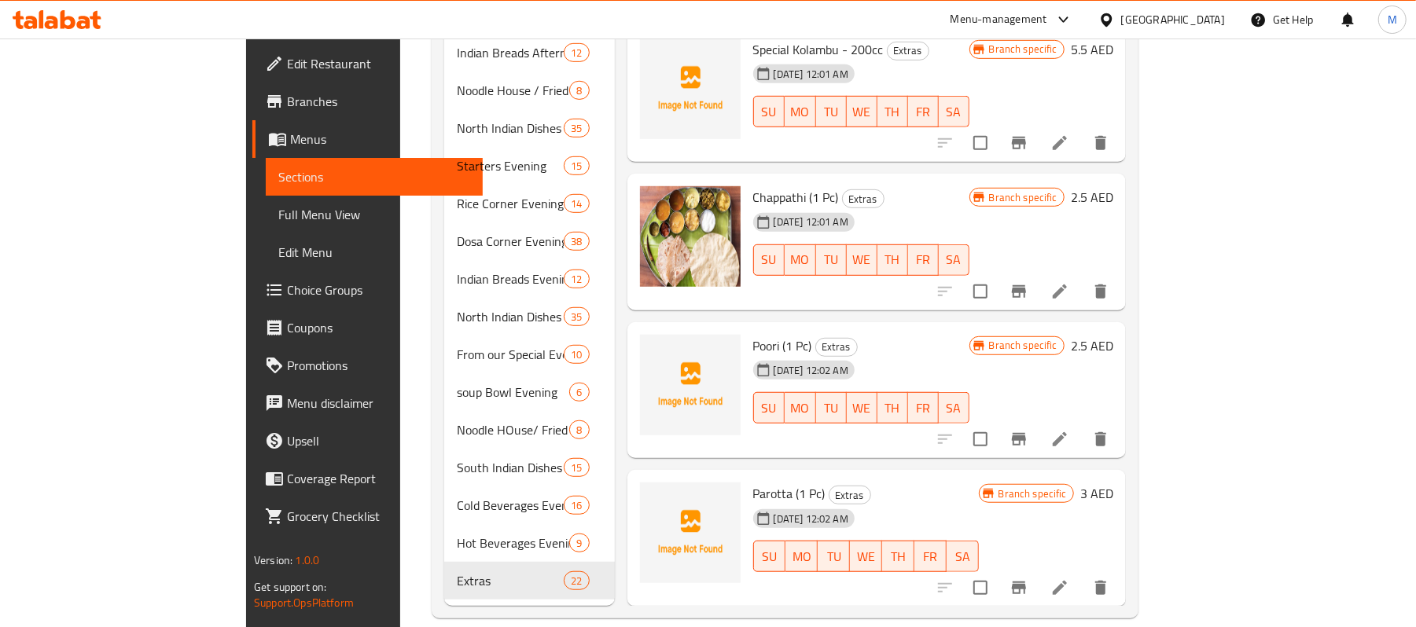
click at [1174, 19] on div "[GEOGRAPHIC_DATA]" at bounding box center [1173, 19] width 104 height 17
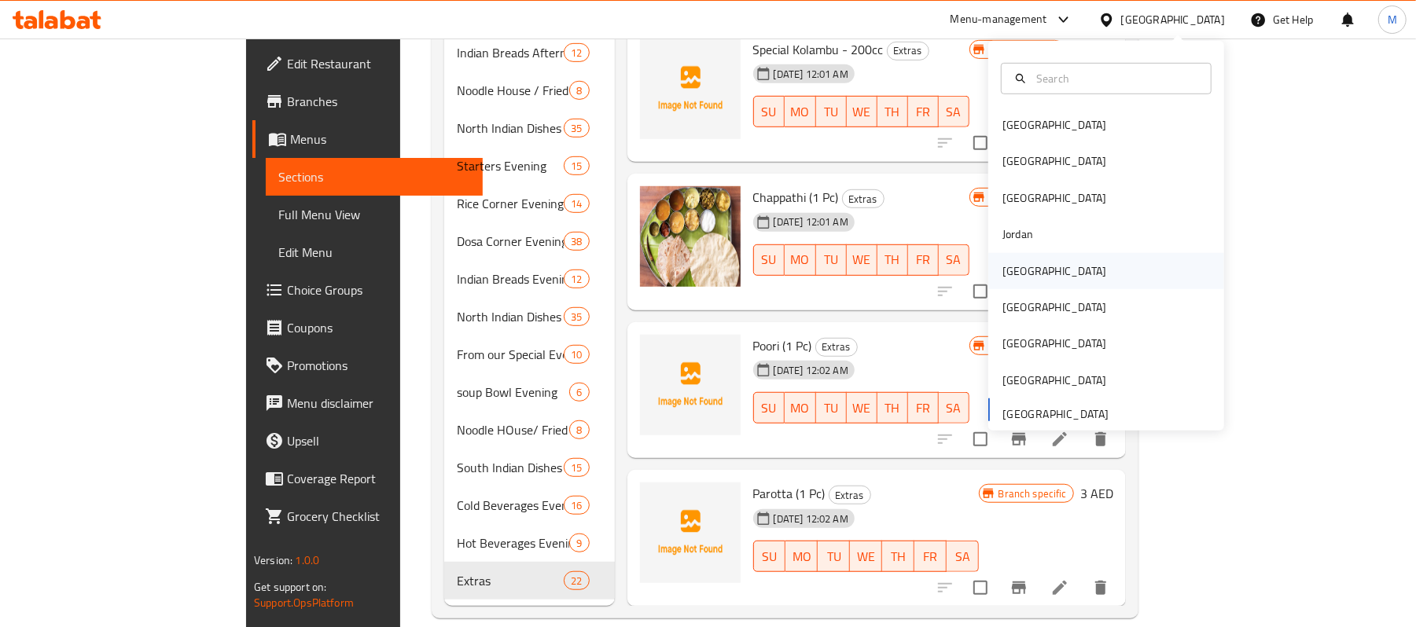
click at [1021, 281] on div "[GEOGRAPHIC_DATA]" at bounding box center [1054, 271] width 129 height 36
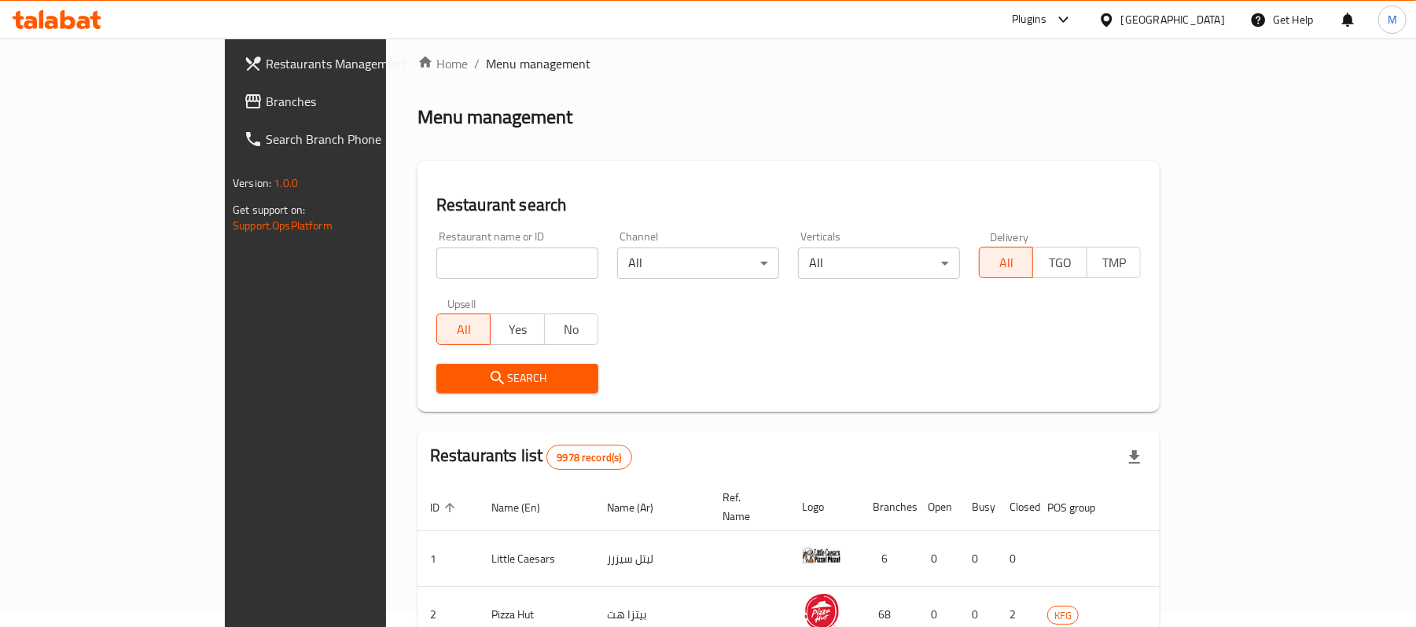
scroll to position [546, 0]
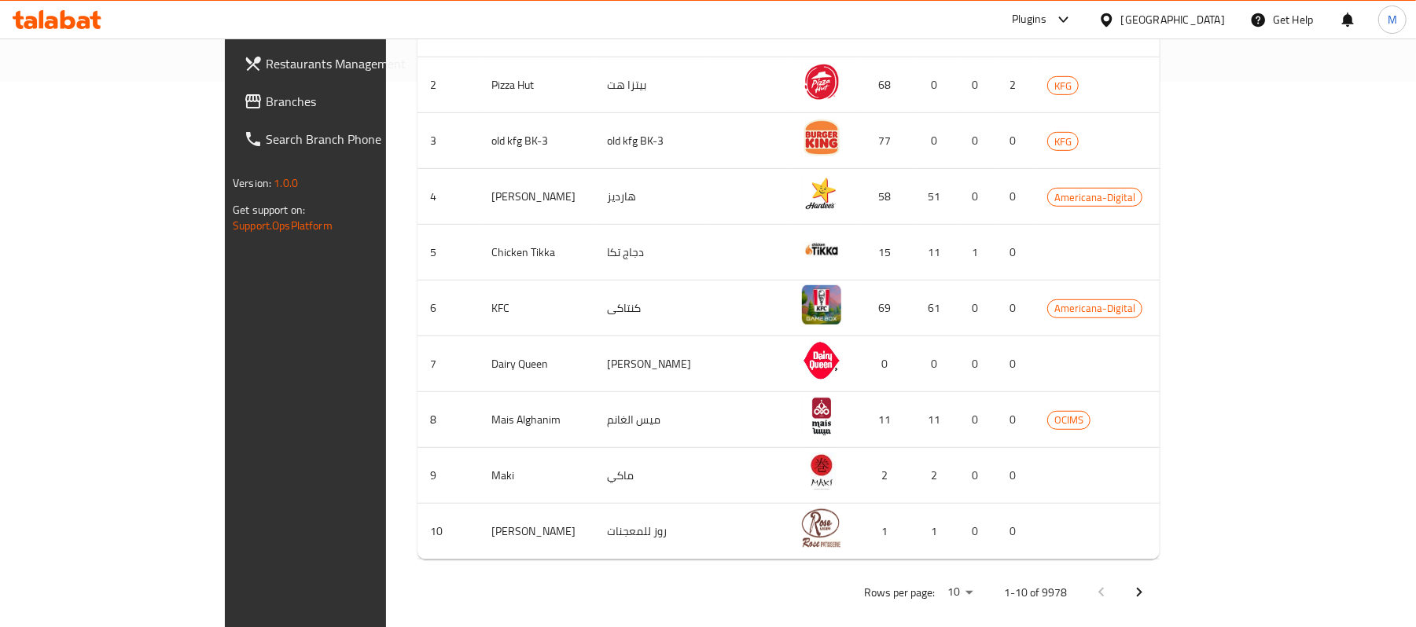
click at [266, 99] on span "Branches" at bounding box center [357, 101] width 183 height 19
